Goal: Task Accomplishment & Management: Manage account settings

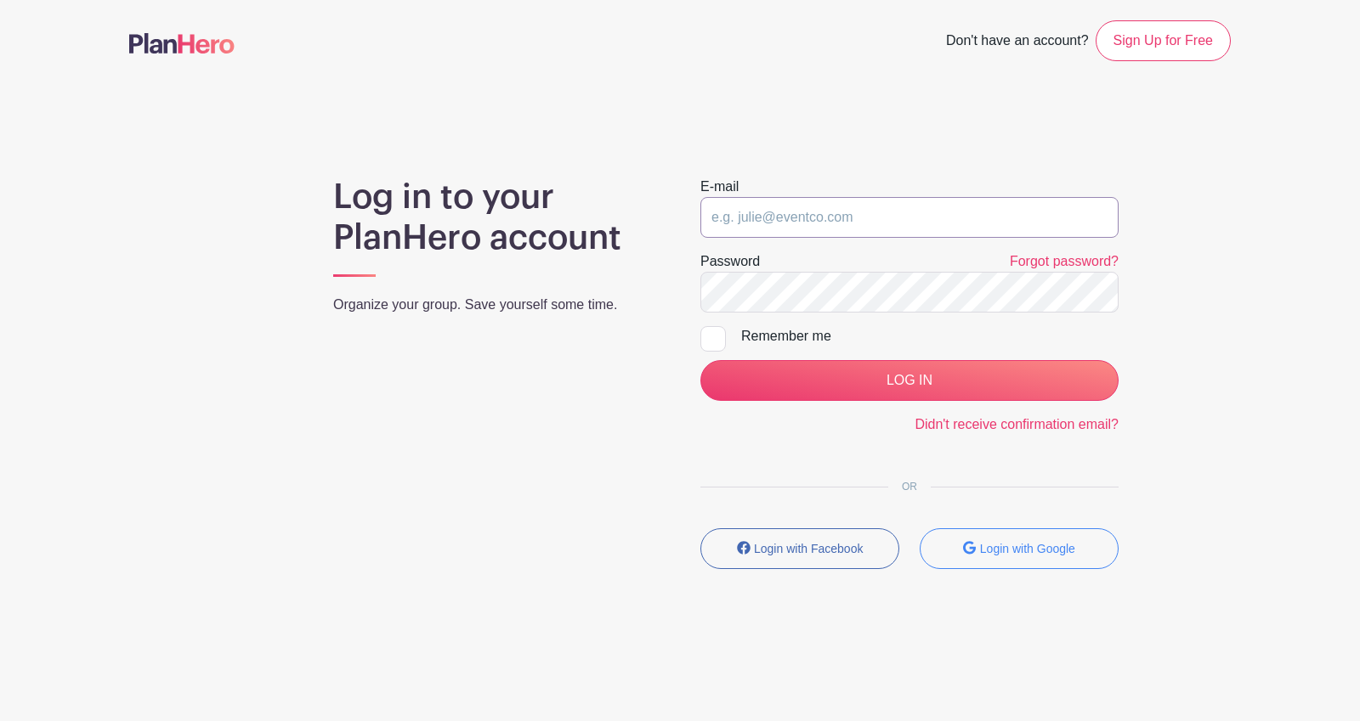
type input "info@salemchapel.org"
click at [840, 216] on input "info@salemchapel.org" at bounding box center [909, 217] width 418 height 41
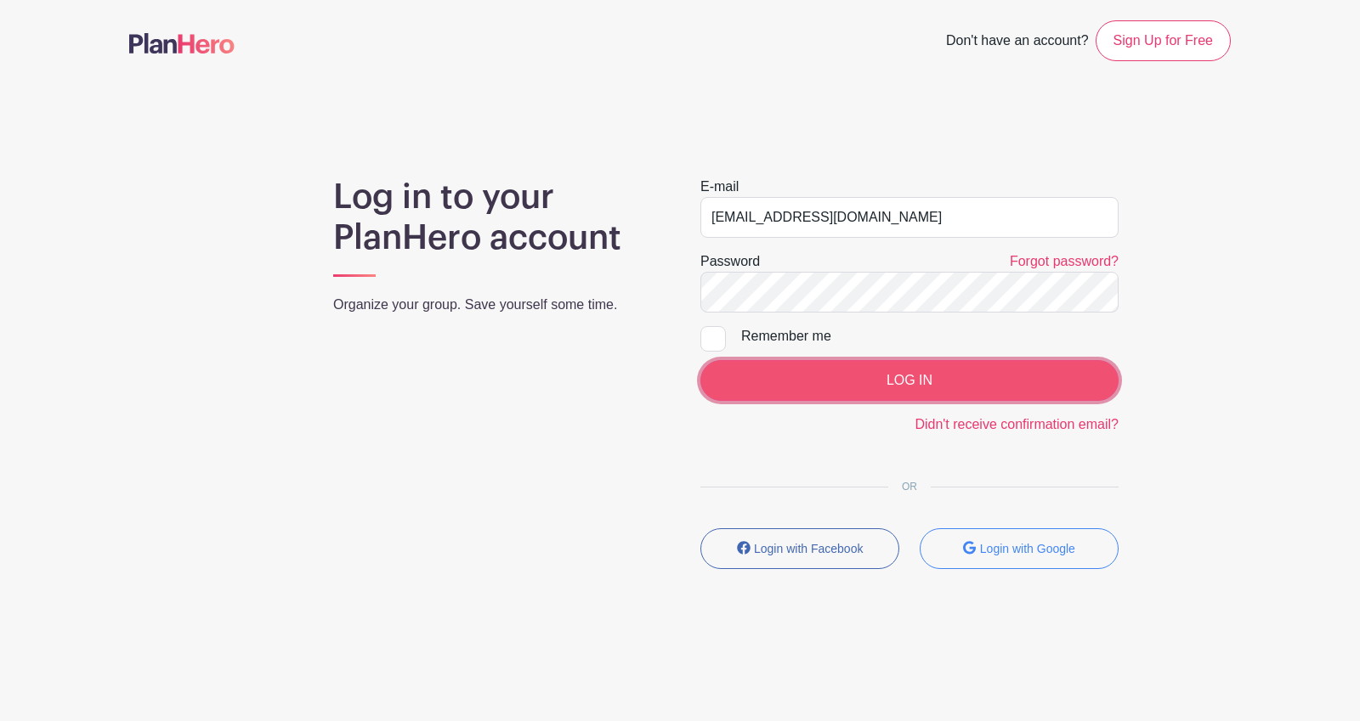
click at [959, 380] on input "LOG IN" at bounding box center [909, 380] width 418 height 41
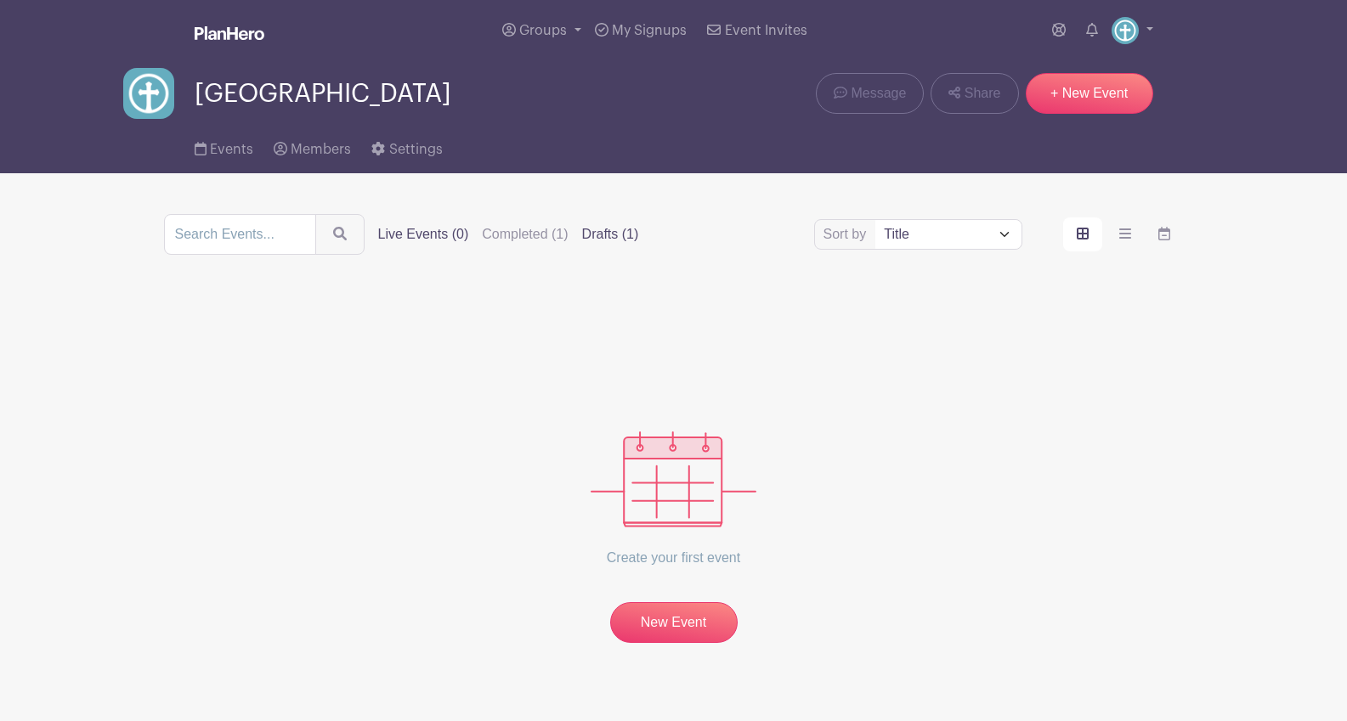
click at [598, 235] on label "Drafts (1)" at bounding box center [610, 234] width 57 height 20
click at [0, 0] on input "Drafts (1)" at bounding box center [0, 0] width 0 height 0
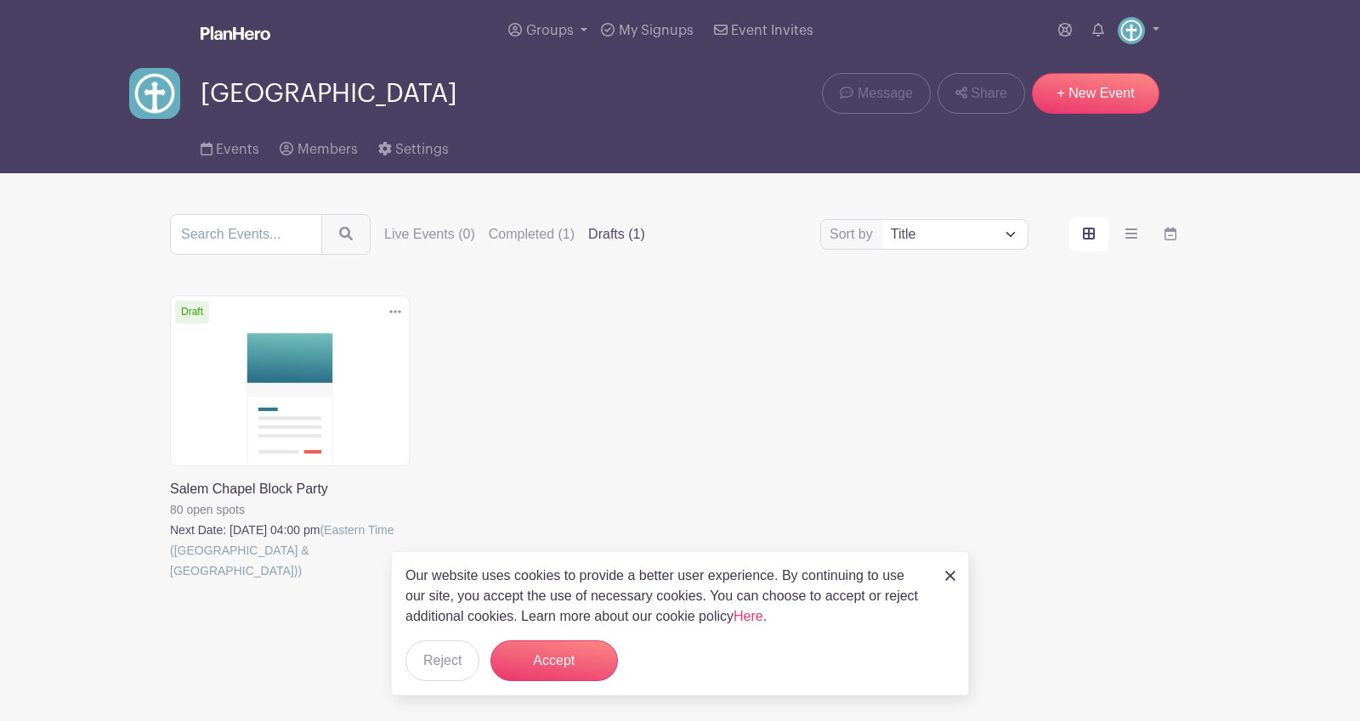
click at [170, 581] on link at bounding box center [170, 581] width 0 height 0
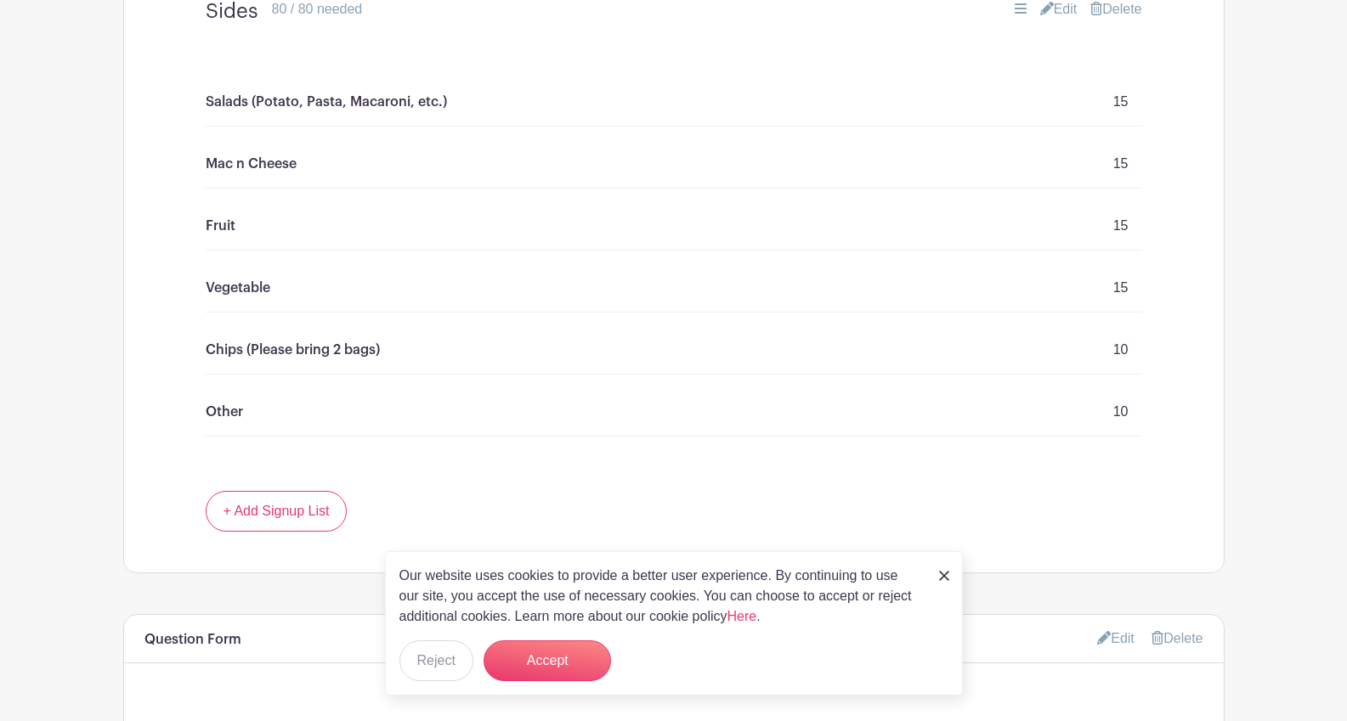
scroll to position [1198, 0]
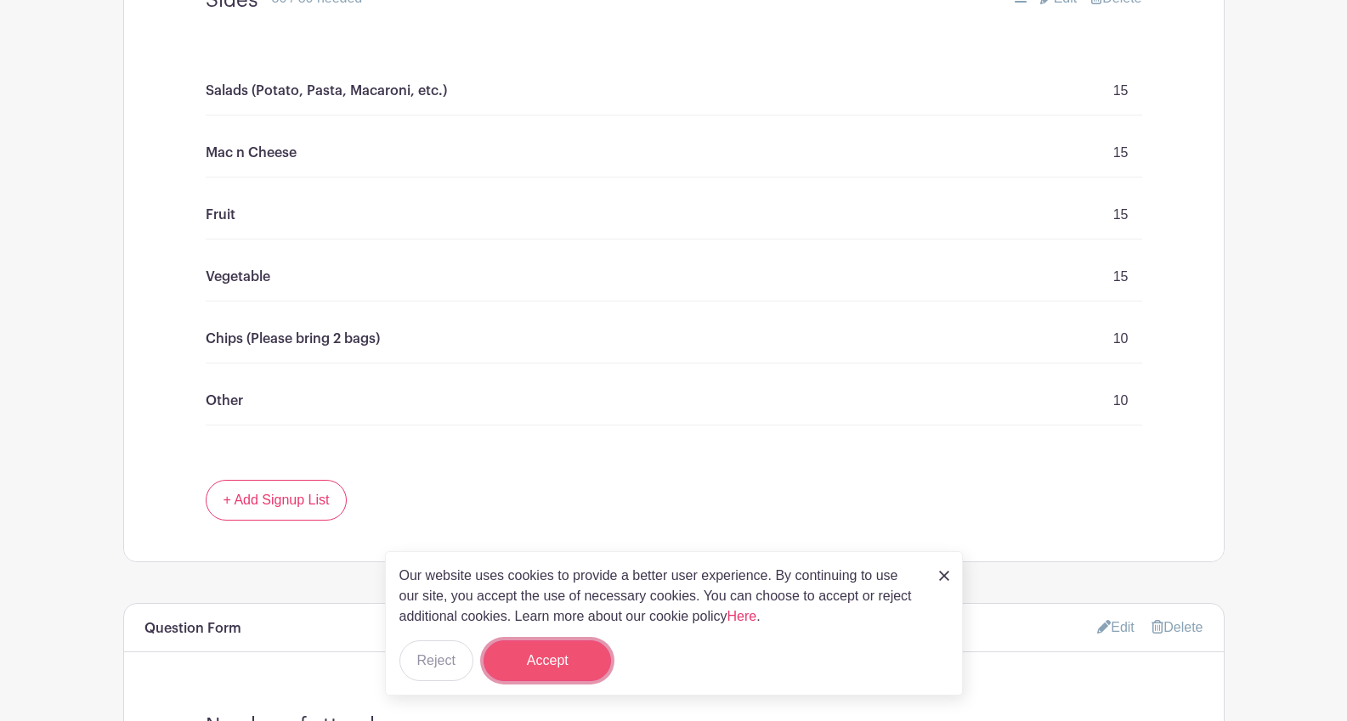
click at [541, 652] on button "Accept" at bounding box center [547, 661] width 127 height 41
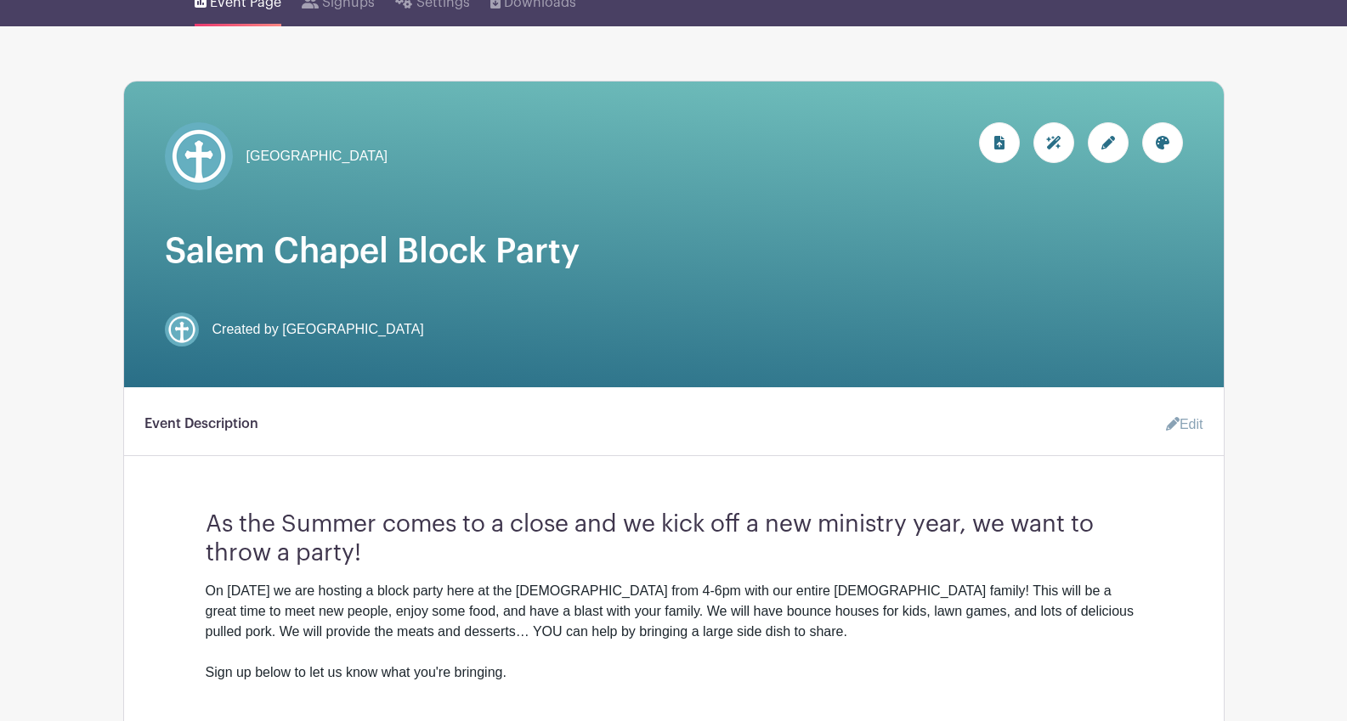
scroll to position [0, 0]
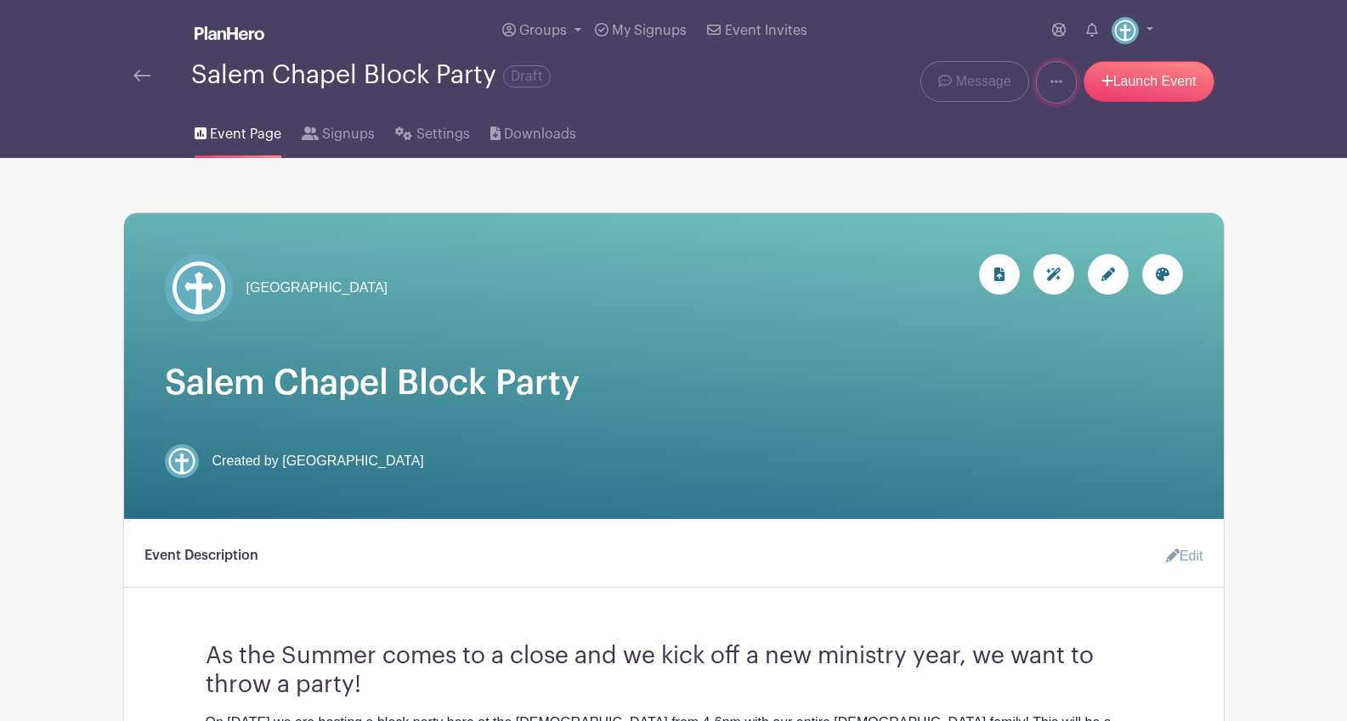
click at [1050, 85] on icon at bounding box center [1056, 82] width 12 height 14
click at [1050, 84] on icon at bounding box center [1056, 82] width 12 height 14
click at [1123, 82] on link "Launch Event" at bounding box center [1148, 81] width 131 height 41
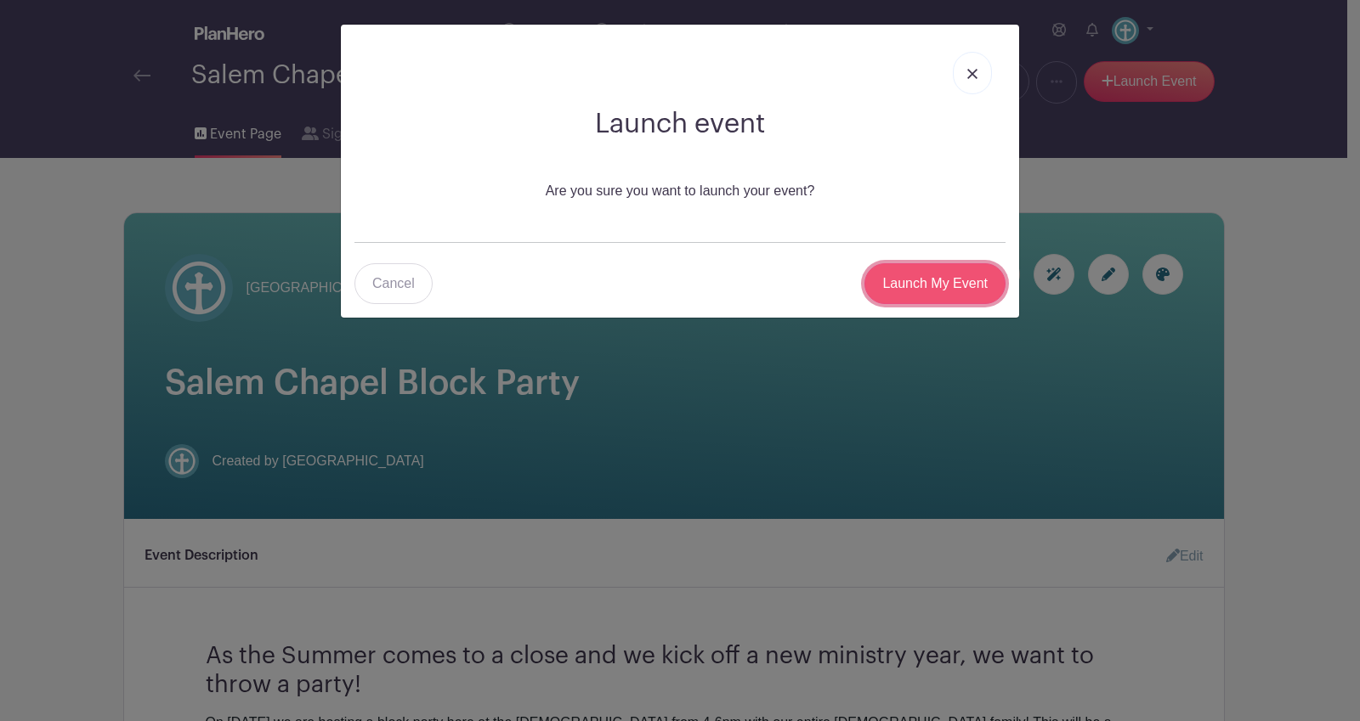
click at [933, 291] on input "Launch My Event" at bounding box center [934, 283] width 141 height 41
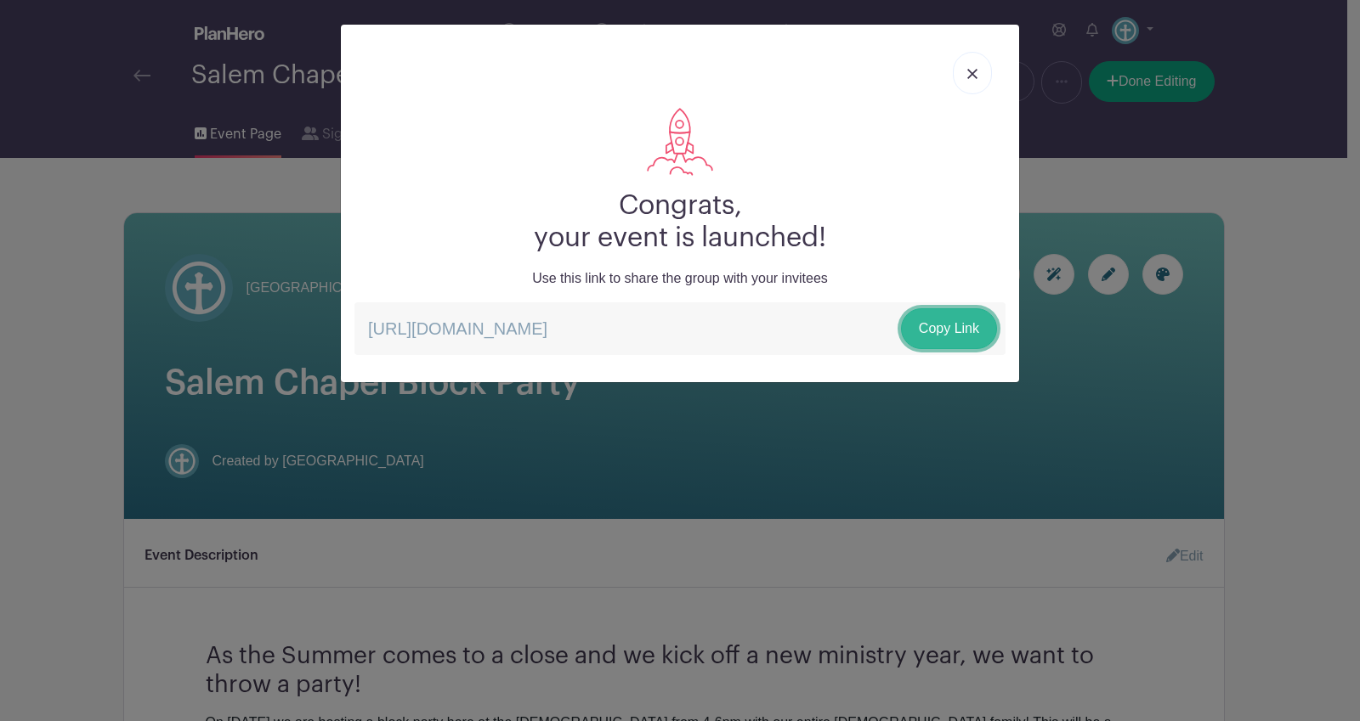
click at [971, 331] on link "Copy Link" at bounding box center [949, 328] width 96 height 41
click at [977, 80] on link at bounding box center [972, 73] width 39 height 42
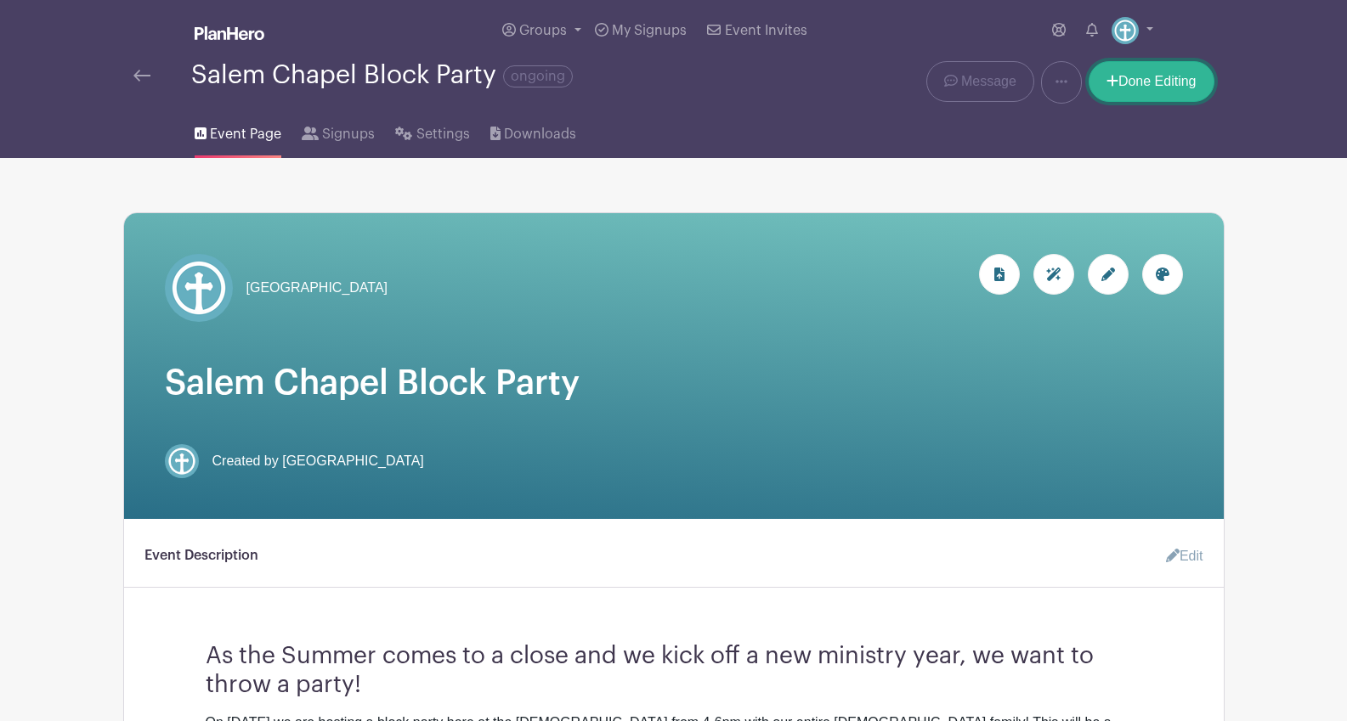
click at [1149, 84] on link "Done Editing" at bounding box center [1152, 81] width 126 height 41
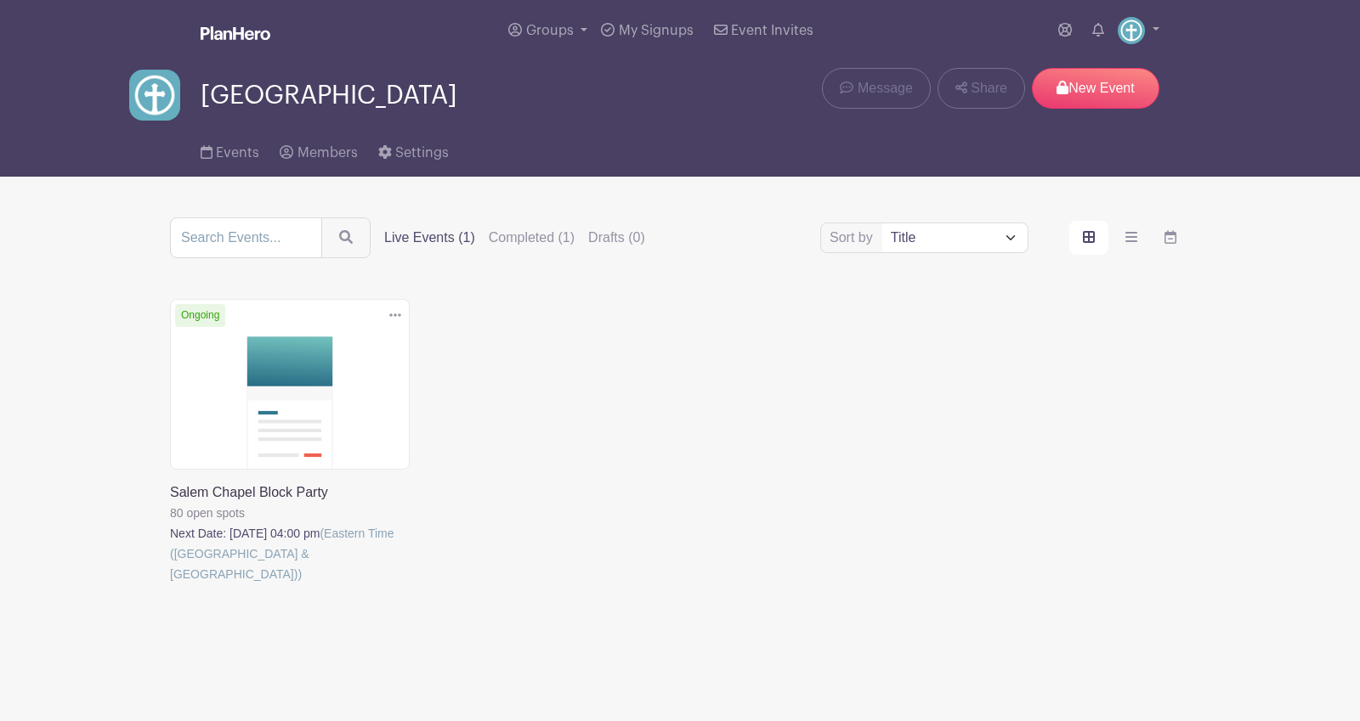
click at [170, 585] on link at bounding box center [170, 585] width 0 height 0
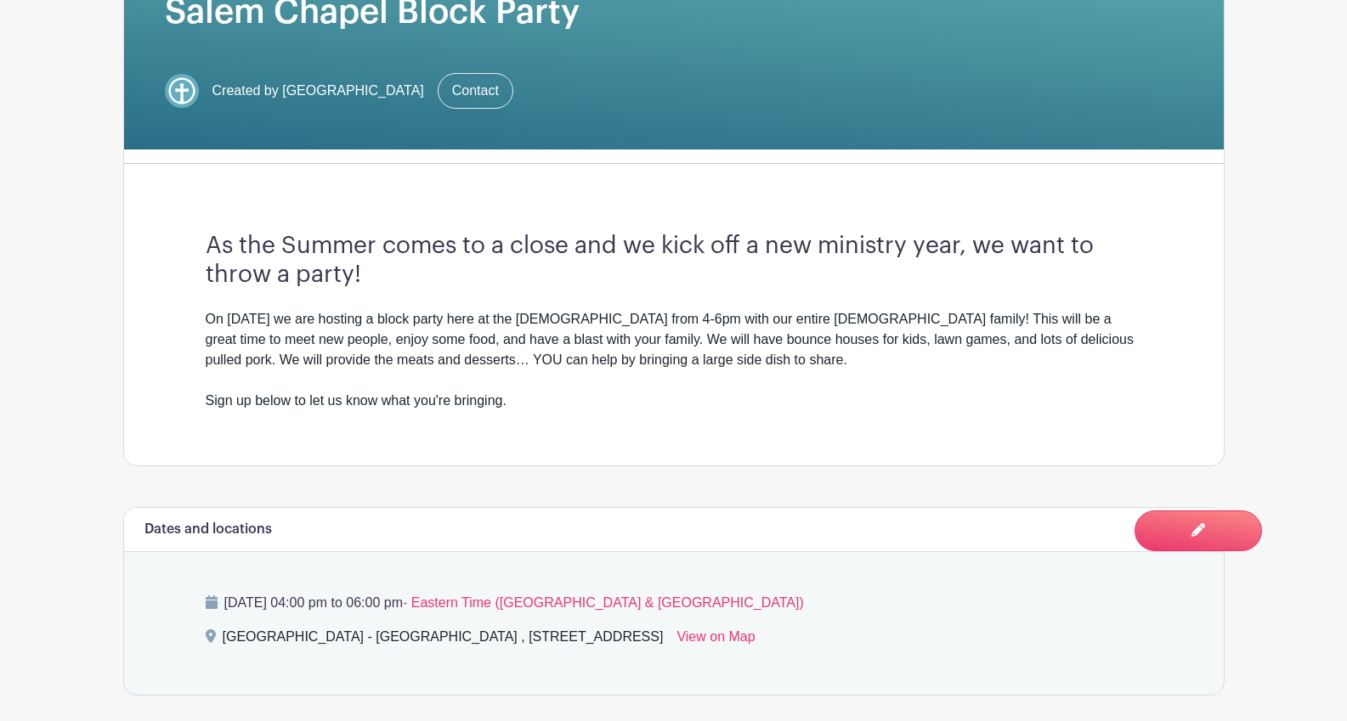
scroll to position [812, 0]
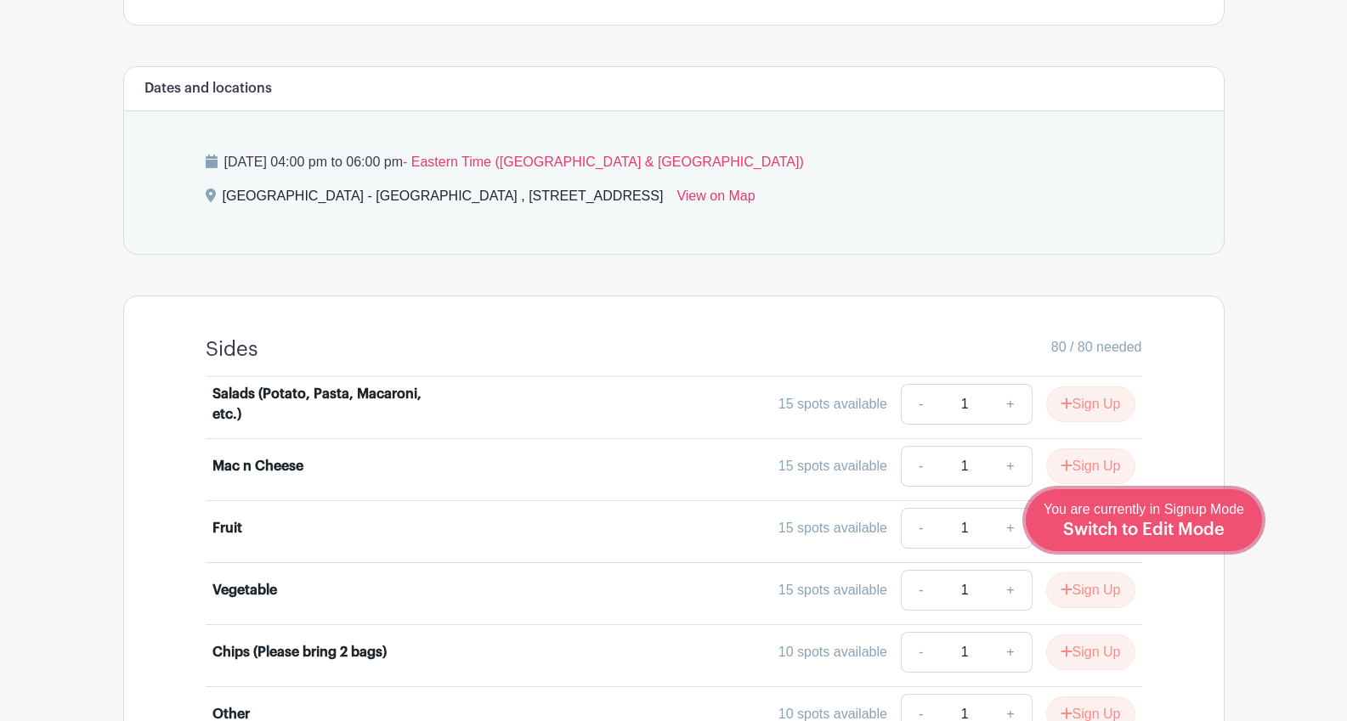
click at [1211, 539] on span "Switch to Edit Mode" at bounding box center [1143, 530] width 161 height 17
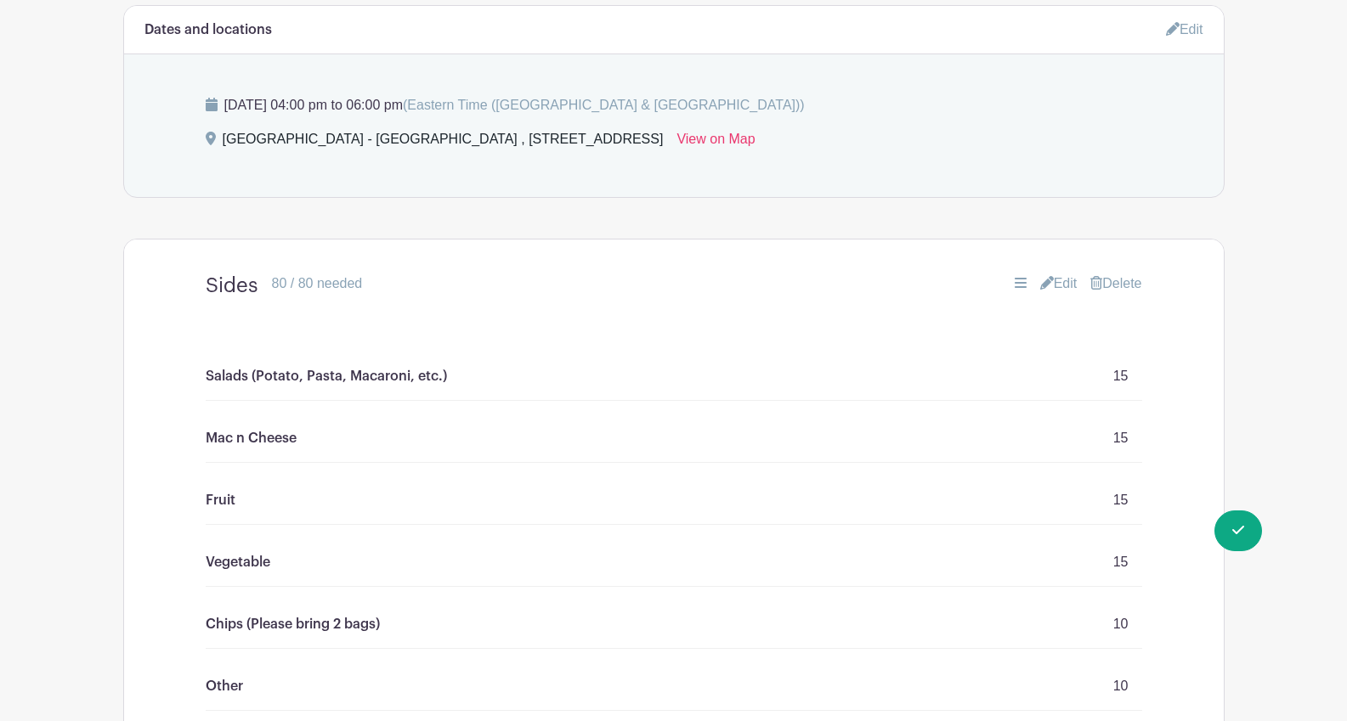
scroll to position [945, 0]
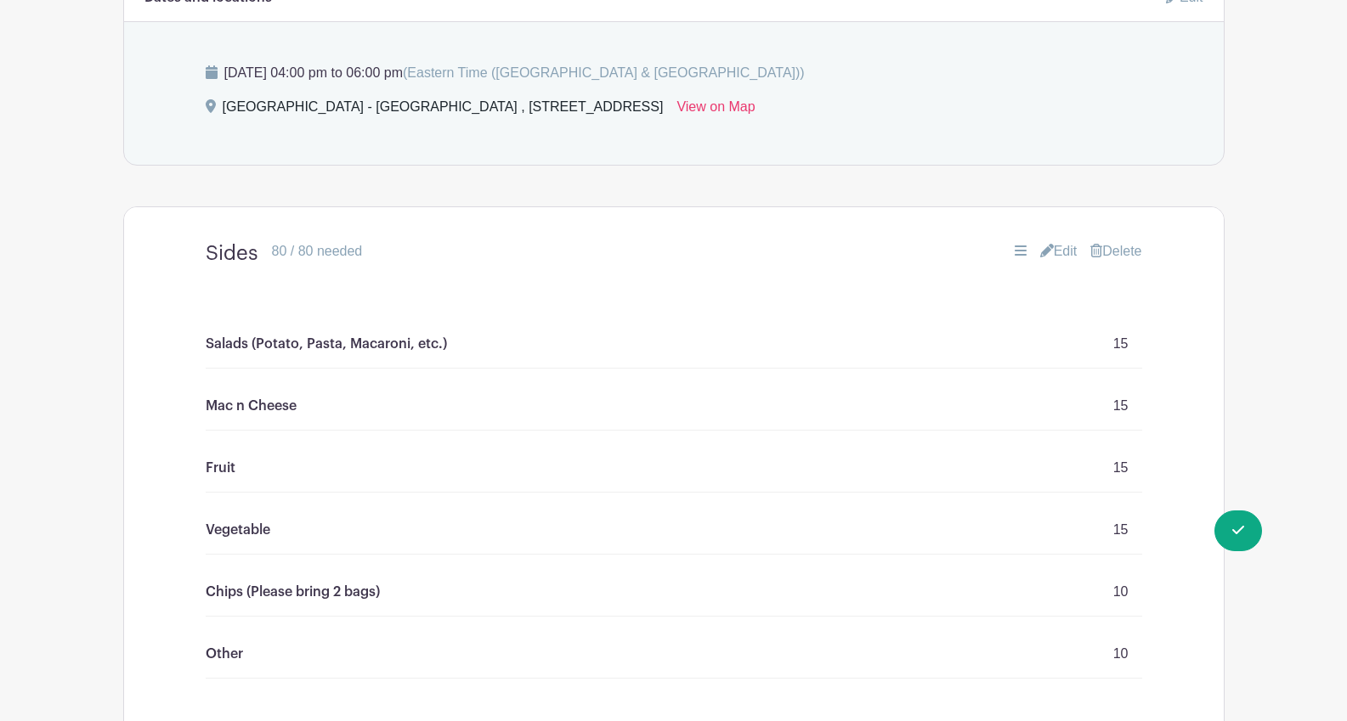
click at [1049, 257] on link "Edit" at bounding box center [1058, 251] width 37 height 20
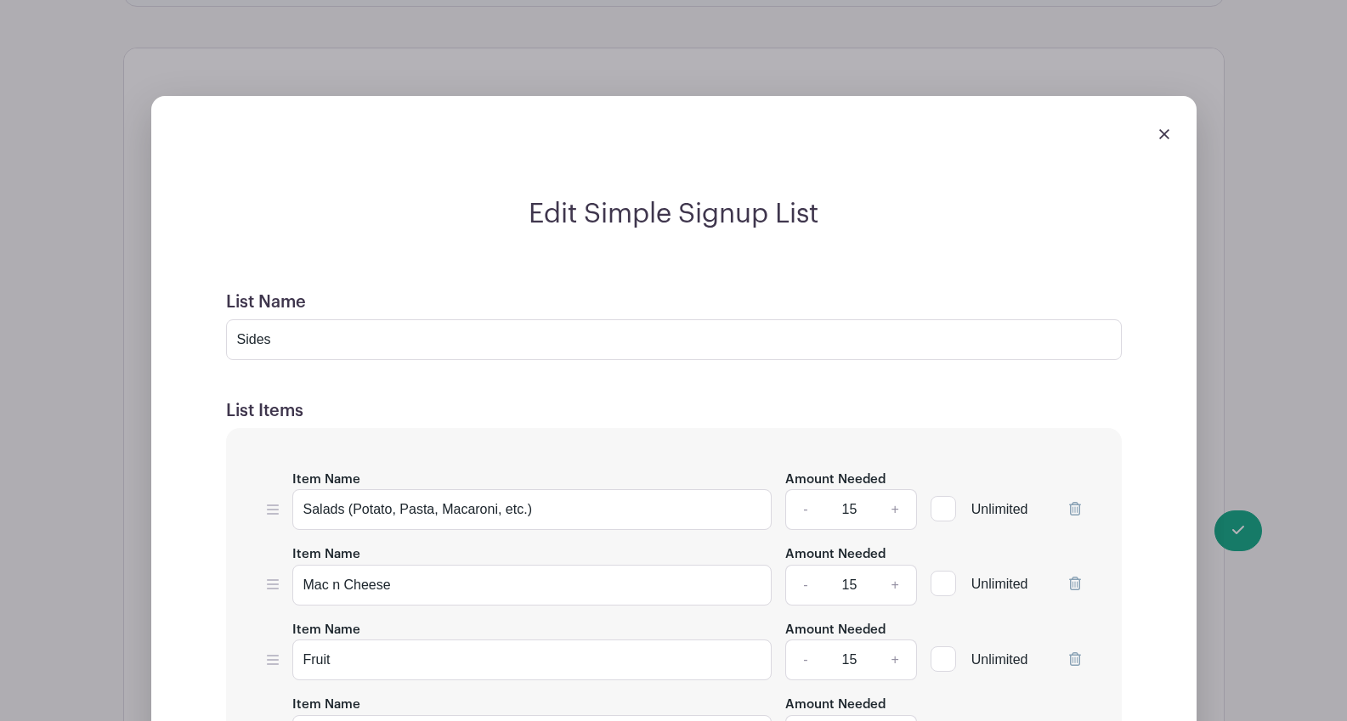
scroll to position [1160, 0]
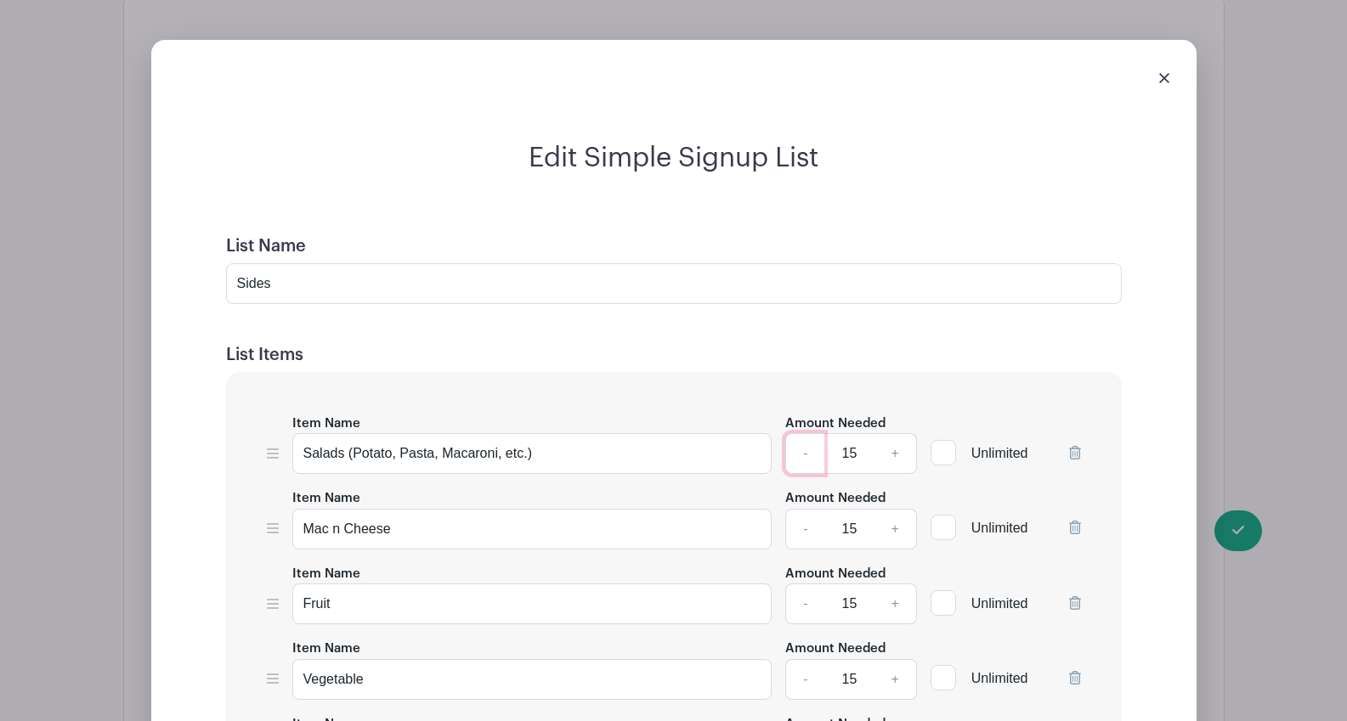
click at [802, 459] on link "-" at bounding box center [804, 453] width 39 height 41
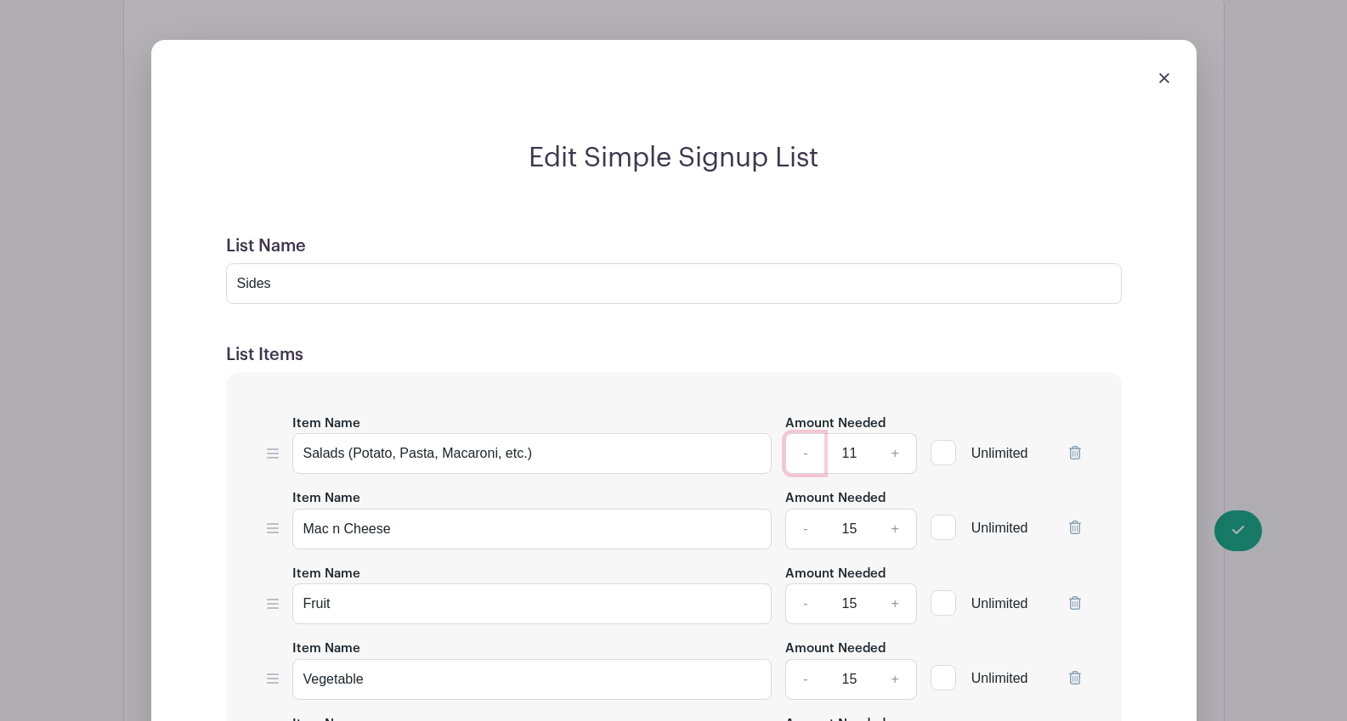
type input "10"
click at [808, 537] on link "-" at bounding box center [804, 529] width 39 height 41
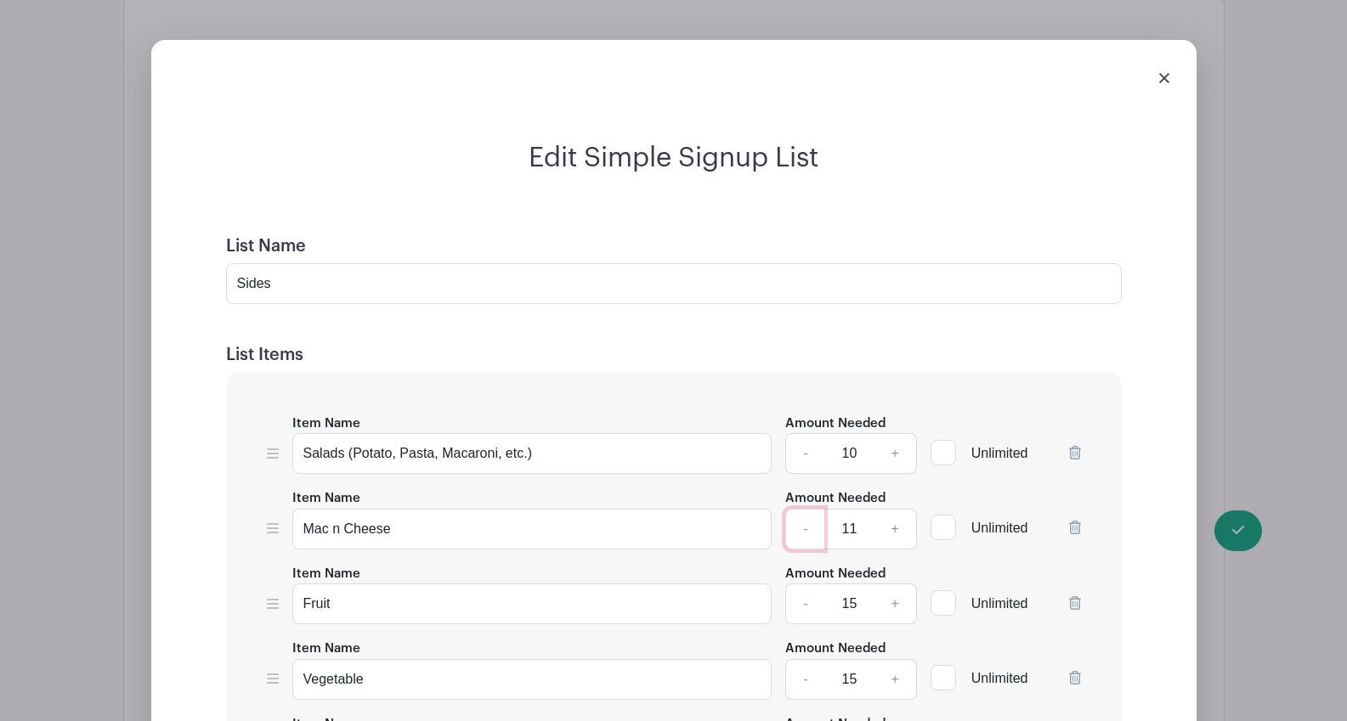
click at [808, 537] on link "-" at bounding box center [804, 529] width 39 height 41
type input "10"
click at [805, 614] on link "-" at bounding box center [804, 604] width 39 height 41
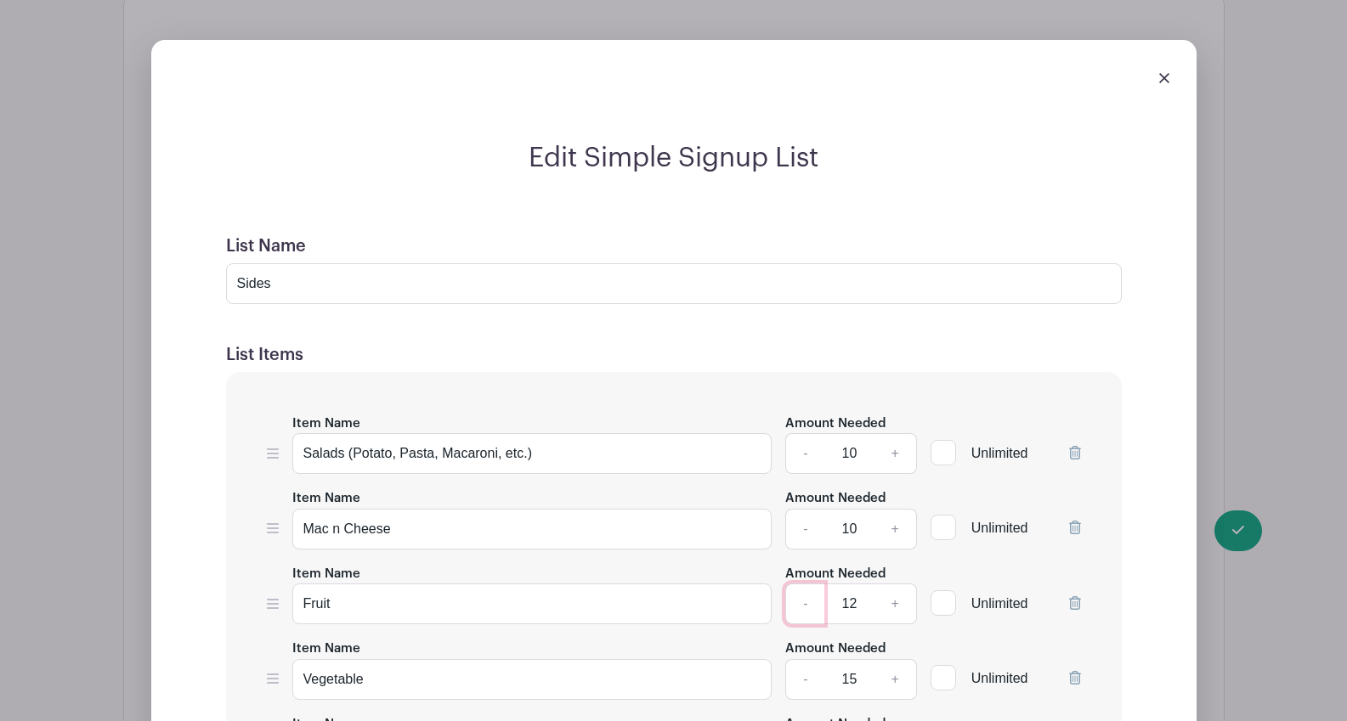
click at [805, 614] on link "-" at bounding box center [804, 604] width 39 height 41
click at [807, 614] on link "-" at bounding box center [804, 604] width 39 height 41
type input "10"
click at [804, 682] on link "-" at bounding box center [804, 679] width 39 height 41
click at [803, 682] on link "-" at bounding box center [804, 679] width 39 height 41
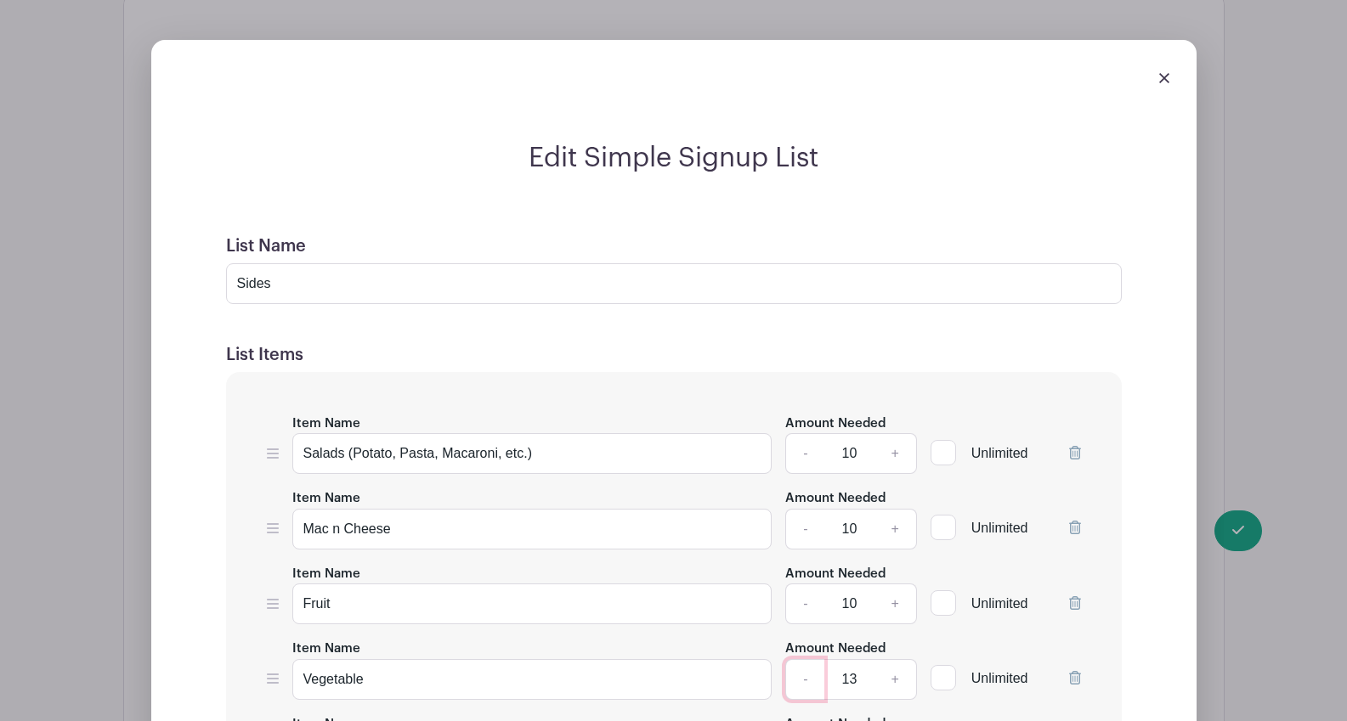
click at [803, 682] on link "-" at bounding box center [804, 679] width 39 height 41
type input "10"
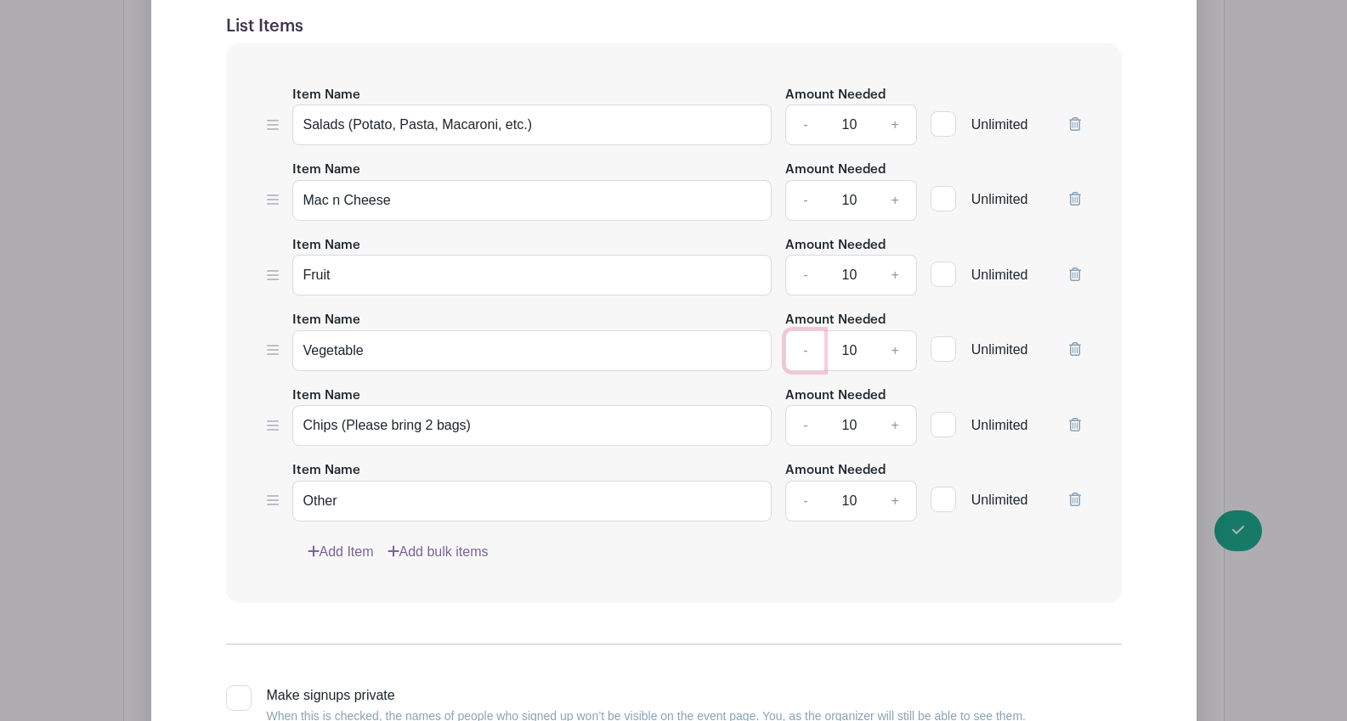
scroll to position [1490, 0]
click at [804, 434] on link "-" at bounding box center [804, 425] width 39 height 41
click at [802, 433] on link "-" at bounding box center [804, 425] width 39 height 41
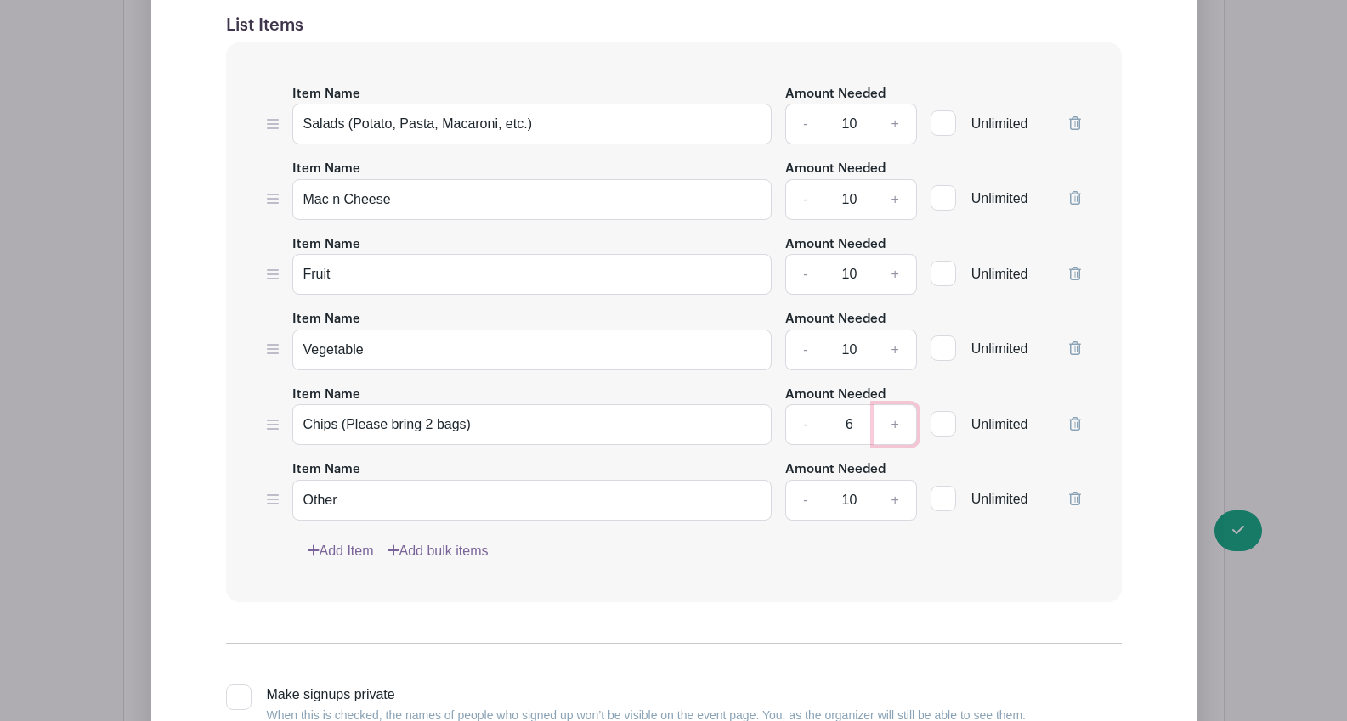
click at [897, 434] on link "+" at bounding box center [895, 425] width 42 height 41
click at [886, 437] on link "+" at bounding box center [895, 425] width 42 height 41
click at [801, 438] on link "-" at bounding box center [804, 425] width 39 height 41
type input "7"
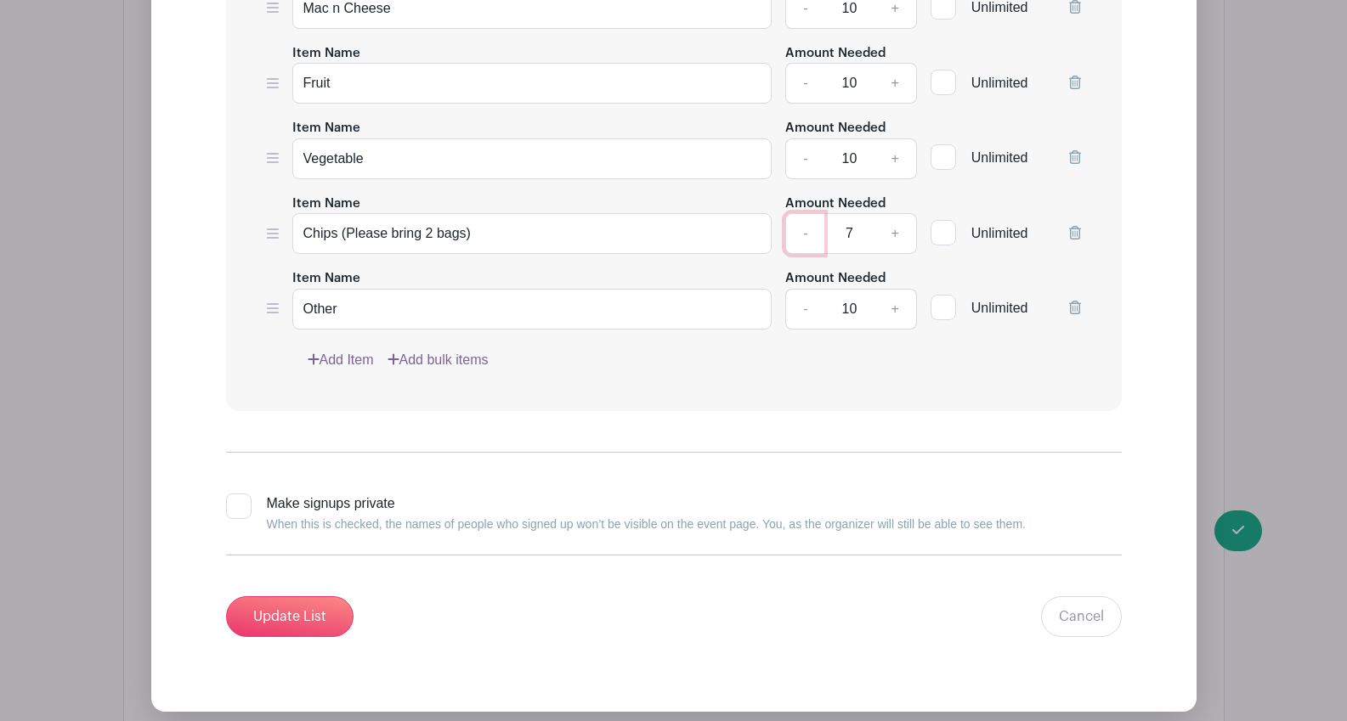
scroll to position [1905, 0]
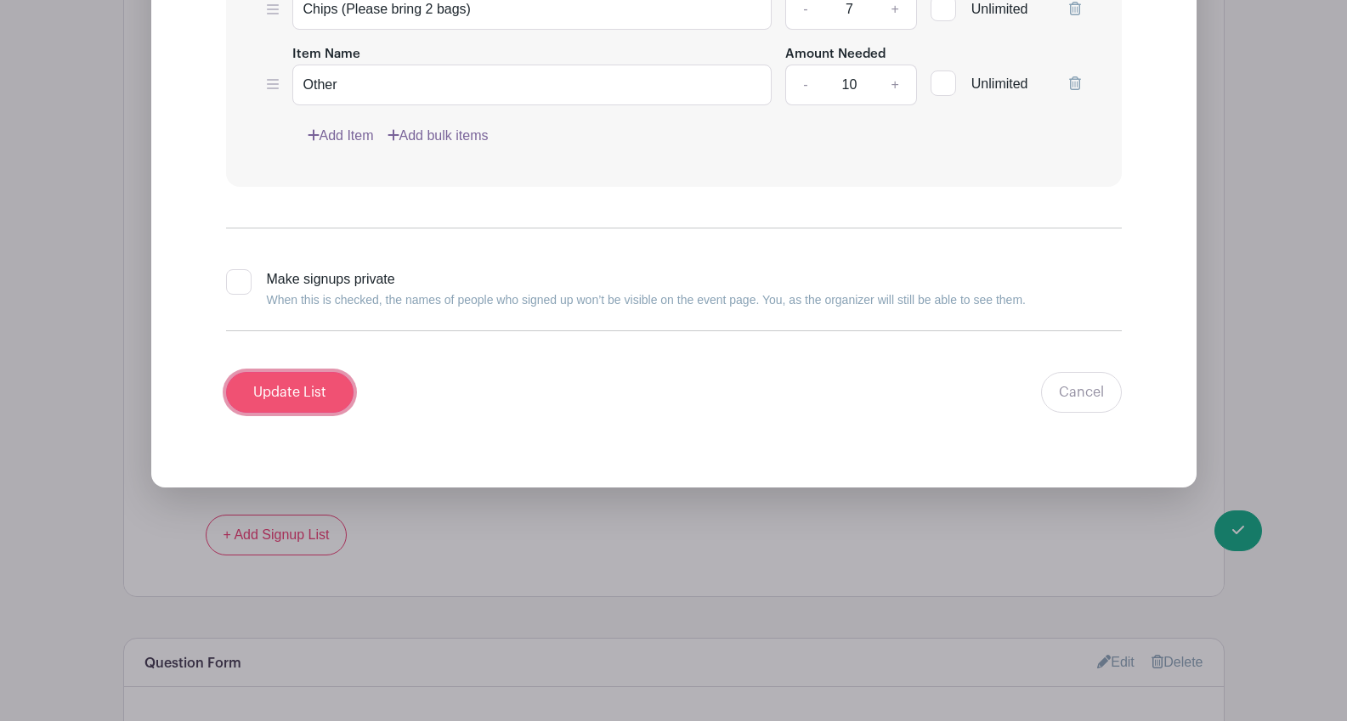
click at [301, 410] on input "Update List" at bounding box center [289, 392] width 127 height 41
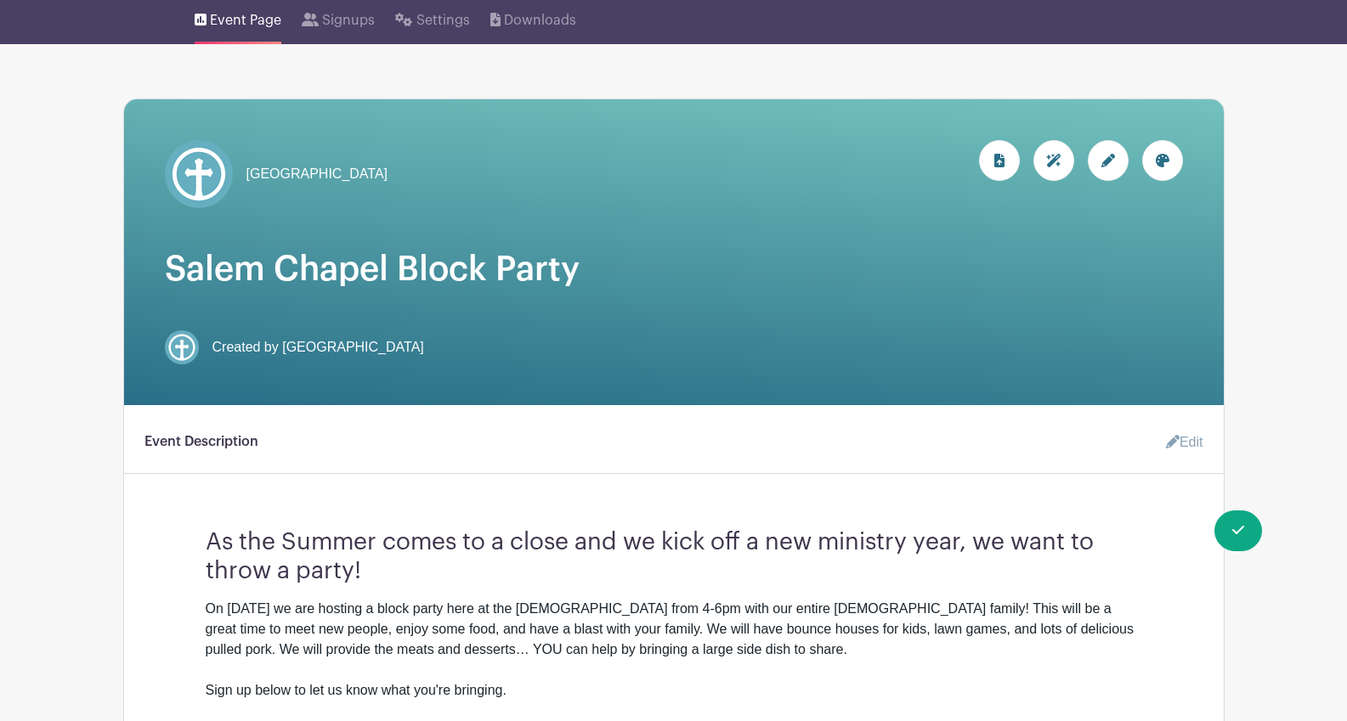
scroll to position [0, 0]
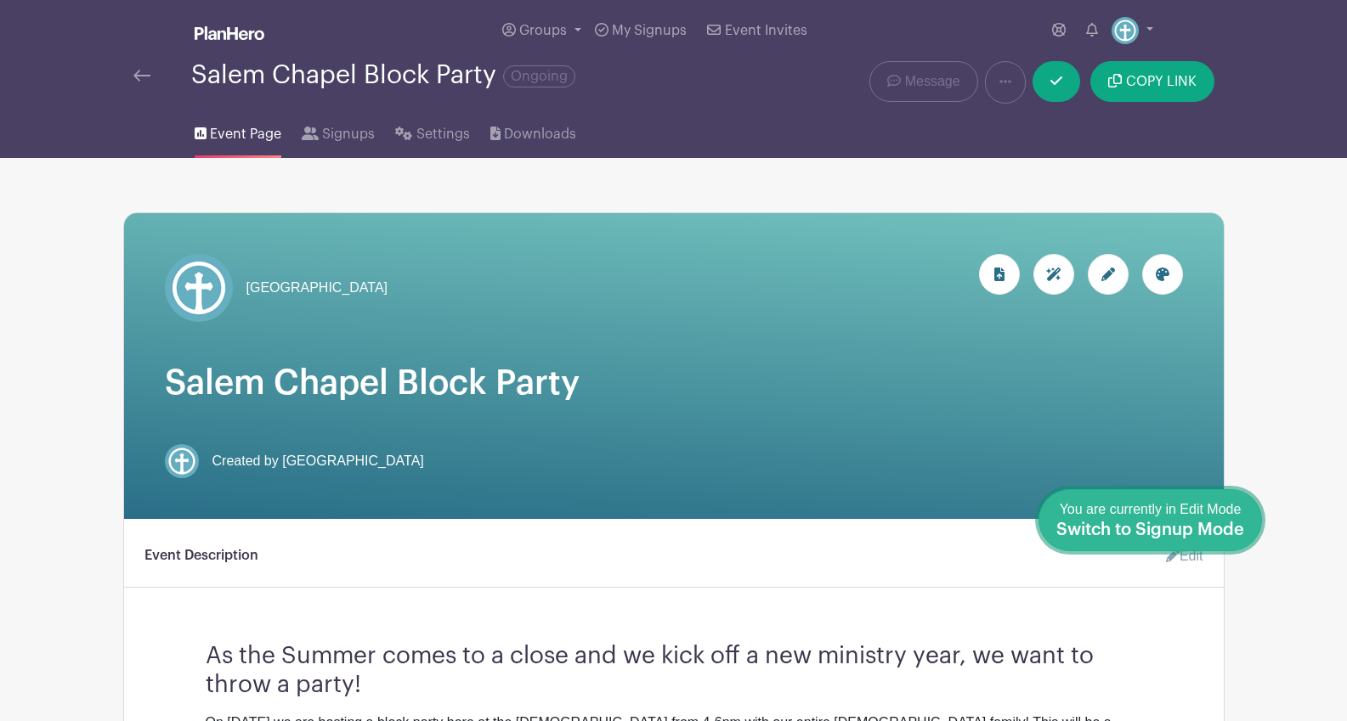
click at [1238, 529] on span "Switch to Signup Mode" at bounding box center [1150, 530] width 188 height 17
